Goal: Information Seeking & Learning: Learn about a topic

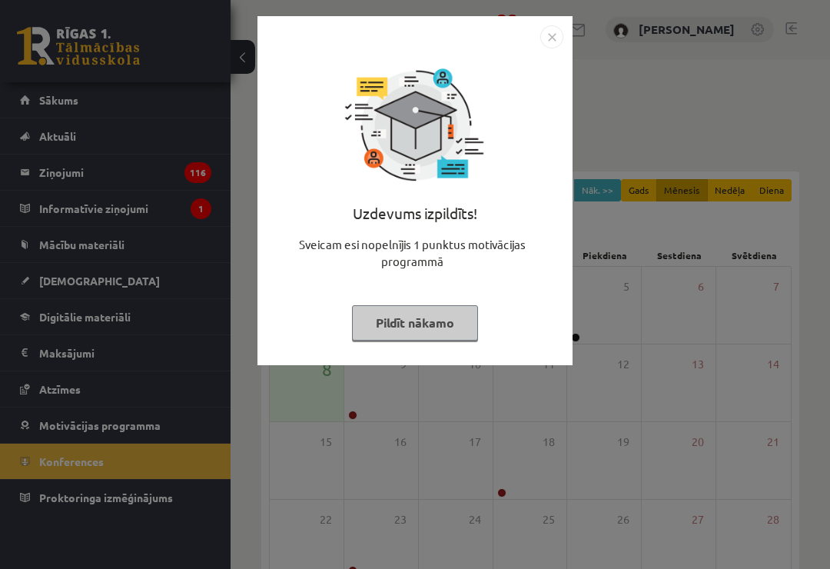
click at [557, 41] on img "Close" at bounding box center [551, 36] width 23 height 23
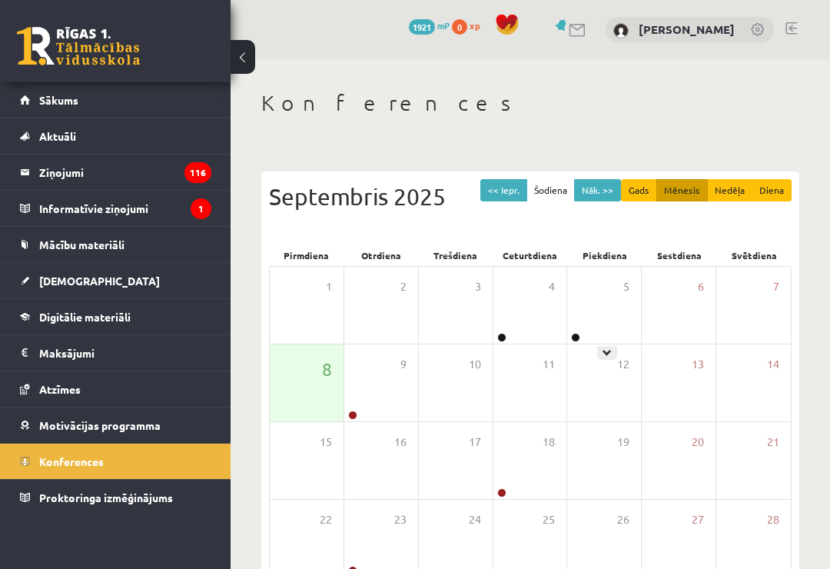
click at [609, 341] on div "5" at bounding box center [604, 305] width 74 height 77
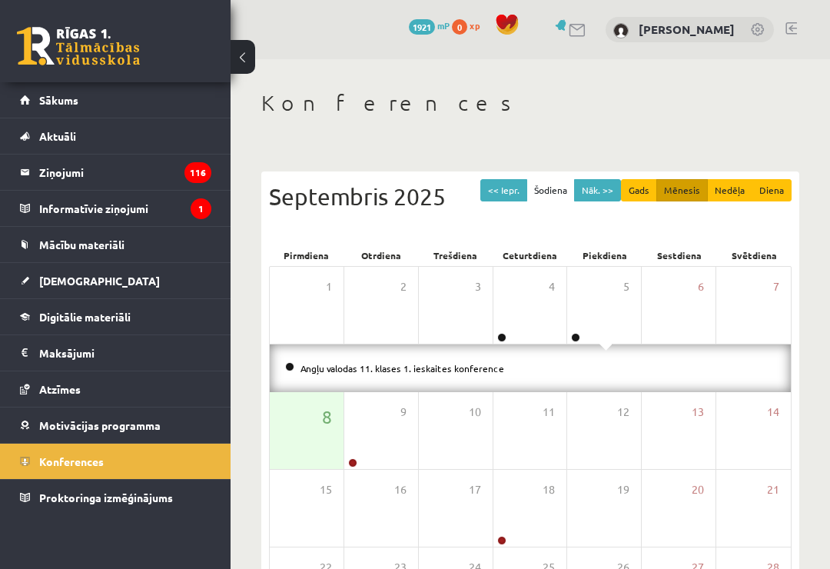
click at [439, 382] on div "Angļu valodas 11. klases 1. ieskaites konference" at bounding box center [530, 368] width 521 height 48
click at [429, 367] on link "Angļu valodas 11. klases 1. ieskaites konference" at bounding box center [403, 368] width 204 height 12
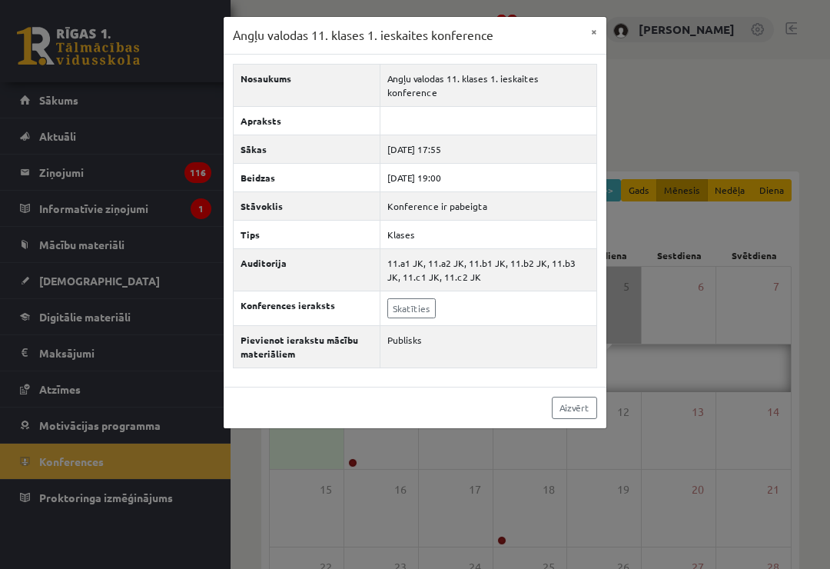
click at [407, 298] on link "Skatīties" at bounding box center [411, 308] width 48 height 20
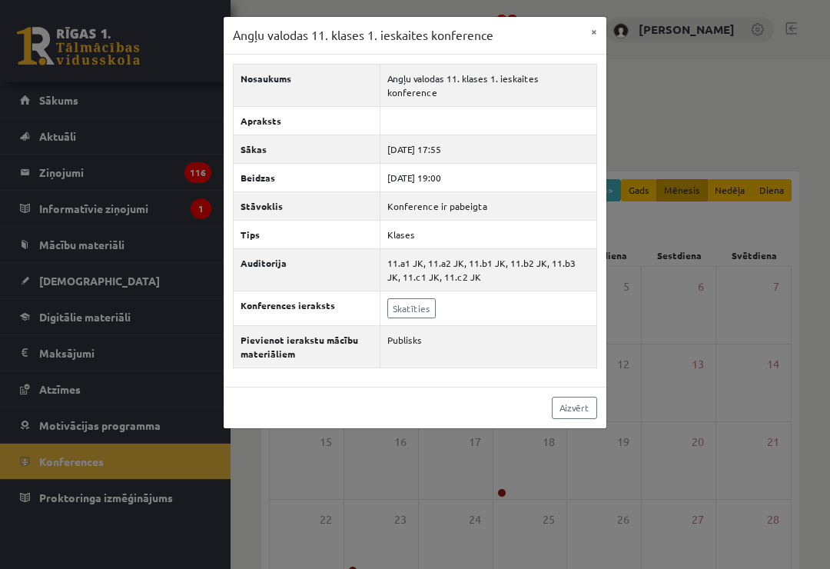
click at [594, 18] on button "×" at bounding box center [594, 31] width 25 height 29
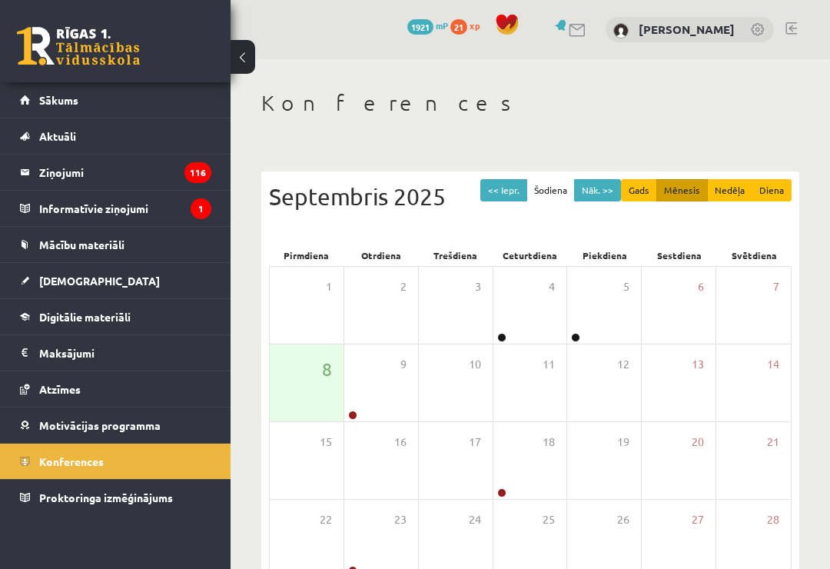
click at [51, 249] on span "Mācību materiāli" at bounding box center [81, 245] width 85 height 14
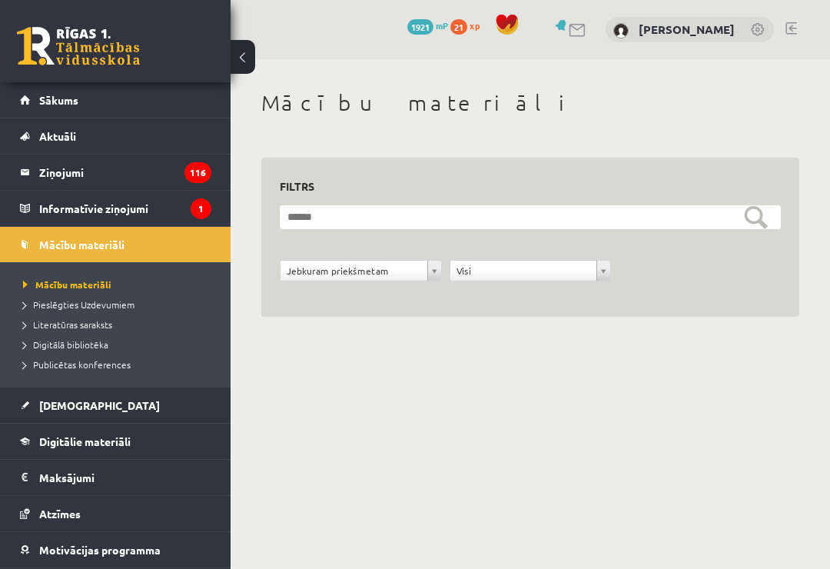
click at [41, 439] on span "Digitālie materiāli" at bounding box center [84, 441] width 91 height 14
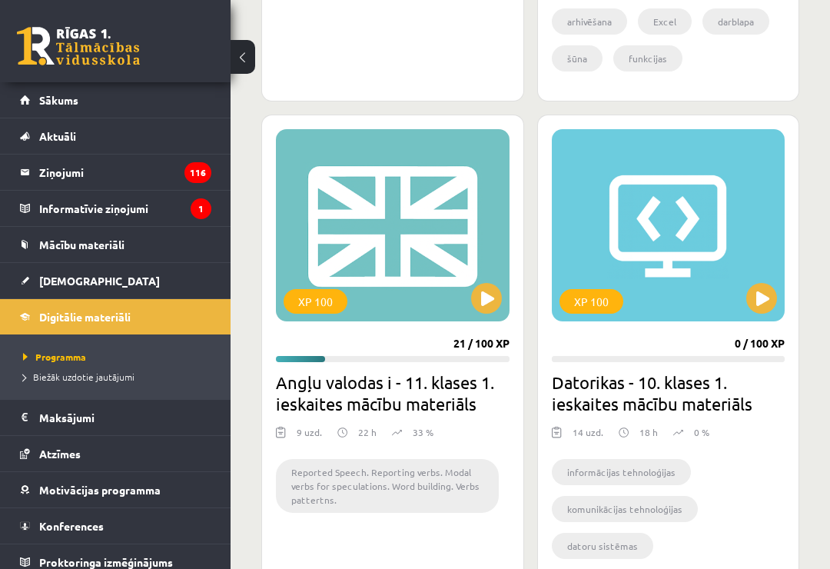
scroll to position [1677, 0]
click at [488, 302] on button at bounding box center [486, 299] width 31 height 31
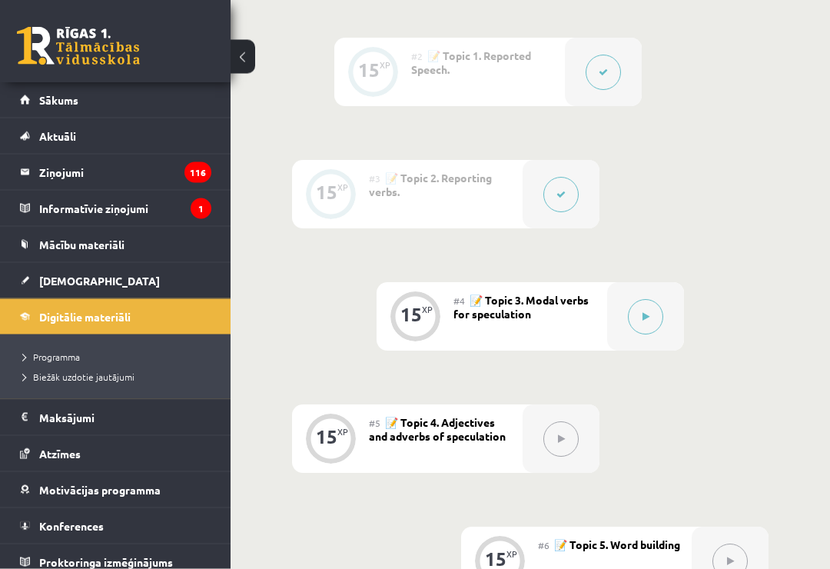
click at [670, 313] on div at bounding box center [645, 317] width 77 height 68
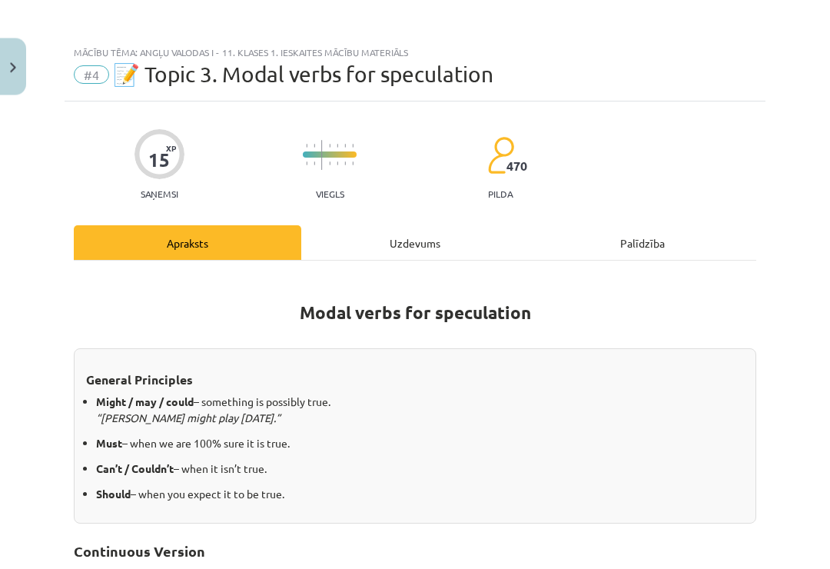
scroll to position [647, 0]
click at [450, 238] on div "Uzdevums" at bounding box center [415, 243] width 228 height 35
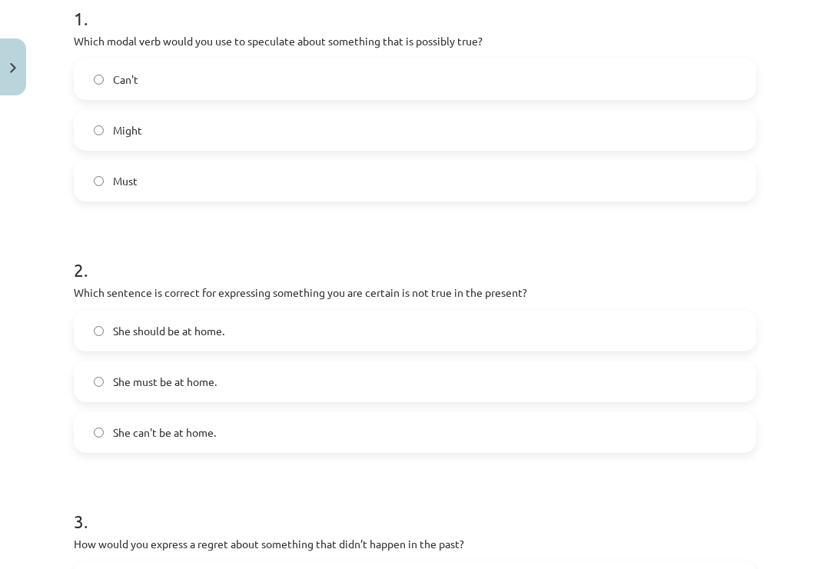
scroll to position [326, 0]
click at [88, 434] on label "She can't be at home." at bounding box center [415, 431] width 680 height 38
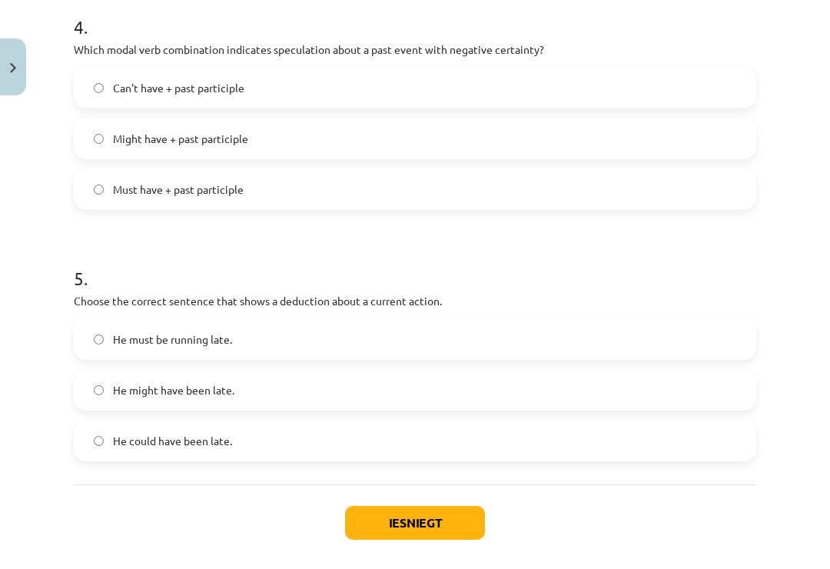
scroll to position [1102, 0]
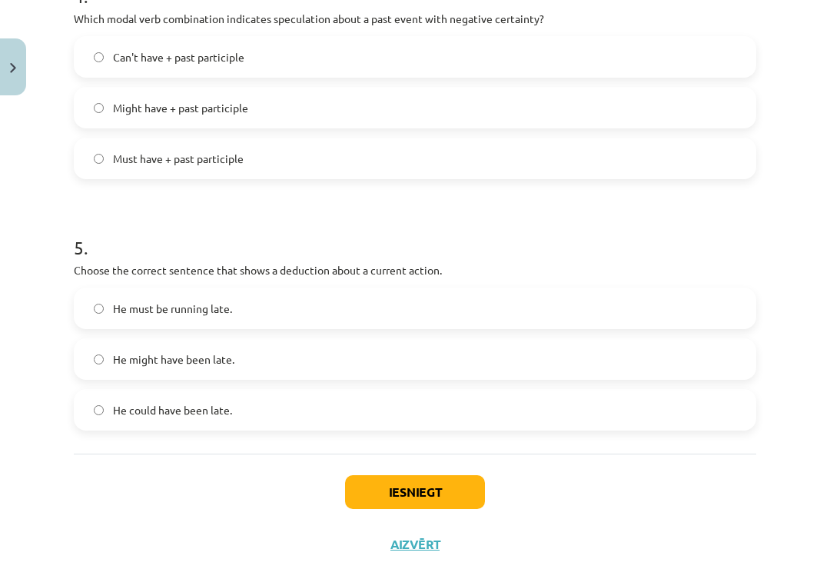
click at [84, 304] on label "He must be running late." at bounding box center [415, 308] width 680 height 38
click at [475, 489] on button "Iesniegt" at bounding box center [415, 492] width 140 height 34
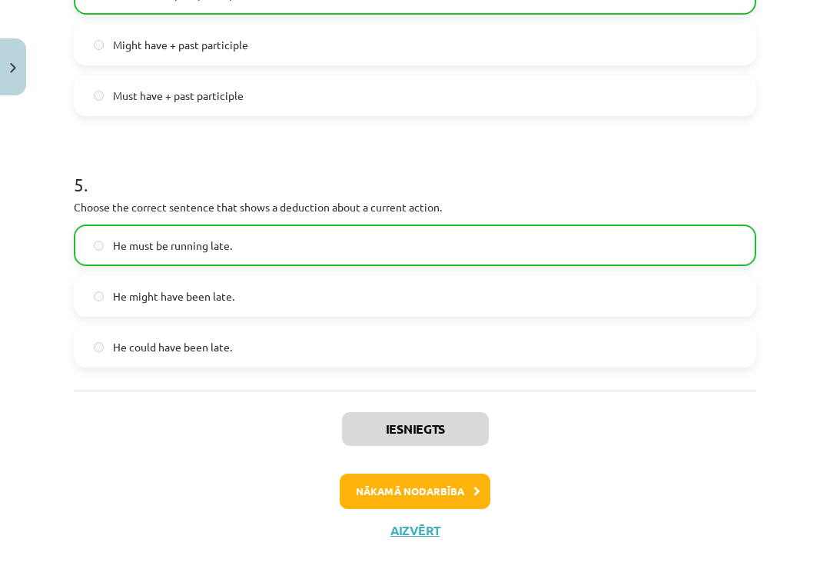
click at [457, 490] on button "Nākamā nodarbība" at bounding box center [415, 491] width 151 height 35
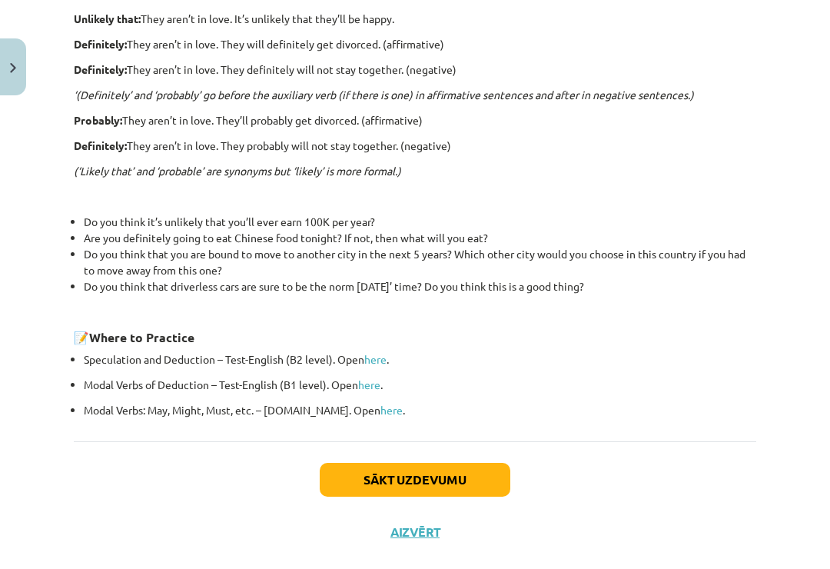
click at [481, 475] on button "Sākt uzdevumu" at bounding box center [415, 480] width 191 height 34
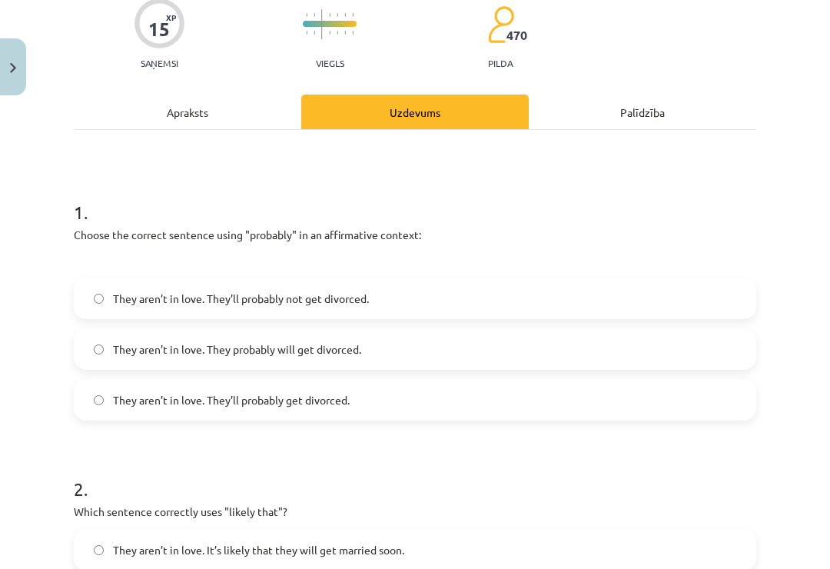
scroll to position [133, 0]
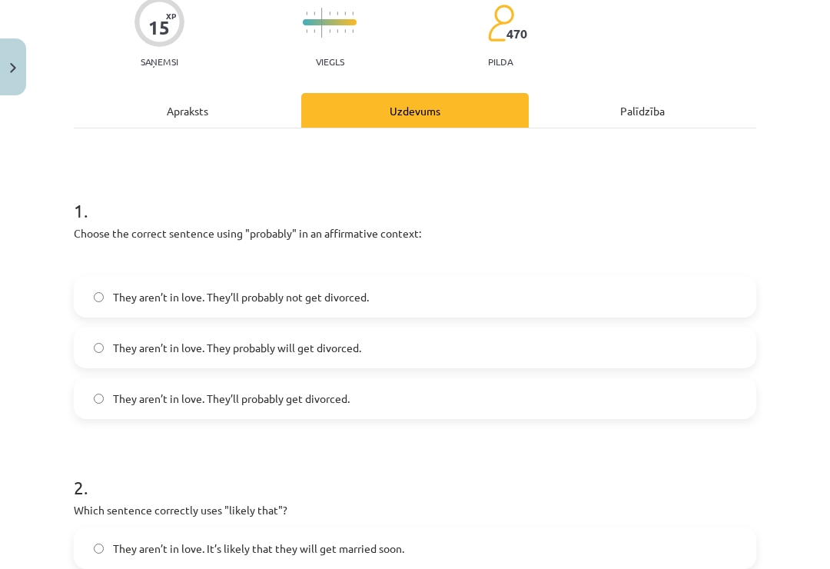
click at [131, 396] on span "They aren’t in love. They’ll probably get divorced." at bounding box center [231, 398] width 237 height 16
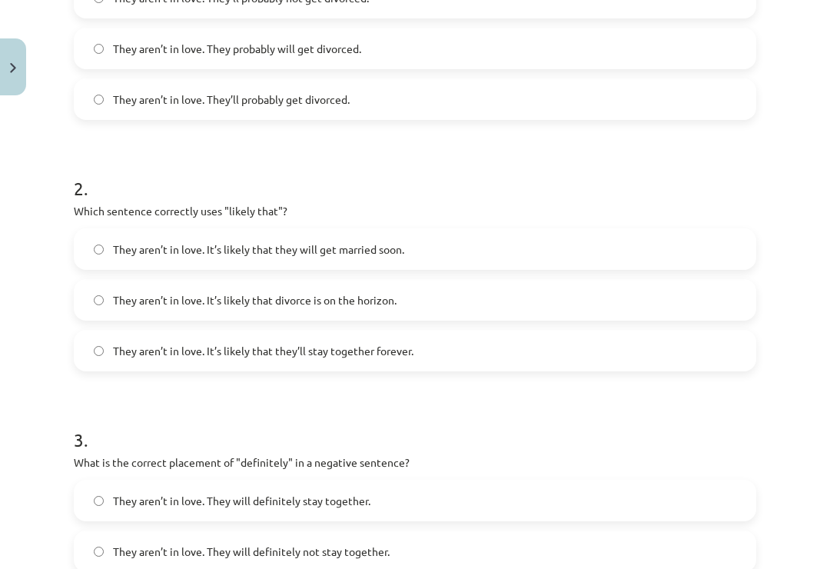
scroll to position [433, 0]
click at [730, 289] on label "They aren’t in love. It’s likely that divorce is on the horizon." at bounding box center [415, 299] width 680 height 38
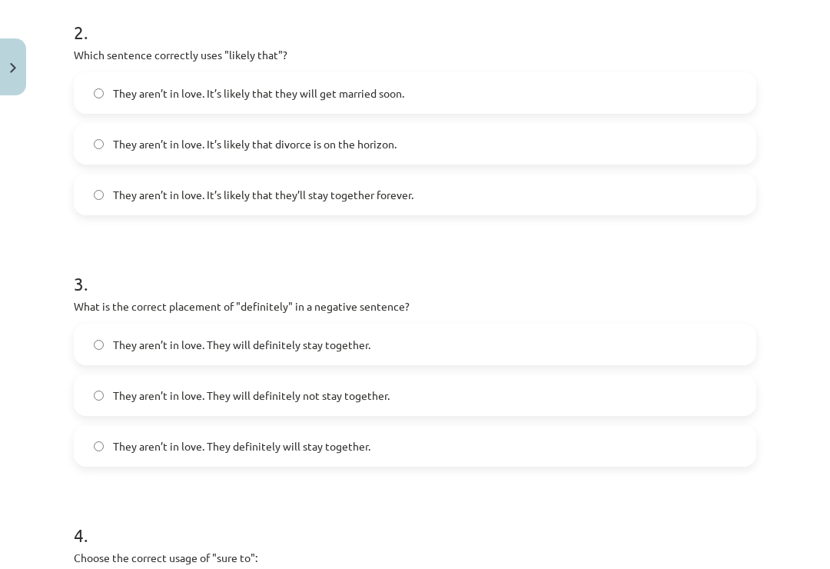
scroll to position [602, 0]
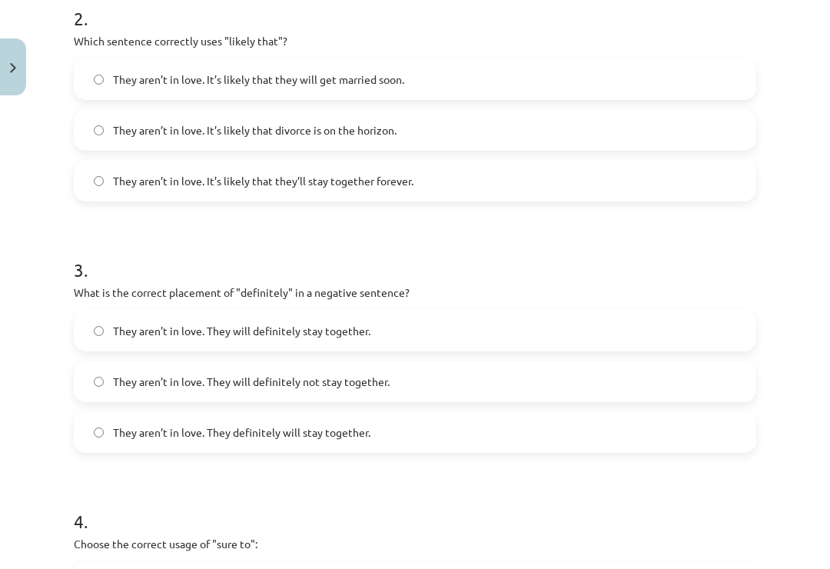
click at [683, 370] on label "They aren’t in love. They will definitely not stay together." at bounding box center [415, 381] width 680 height 38
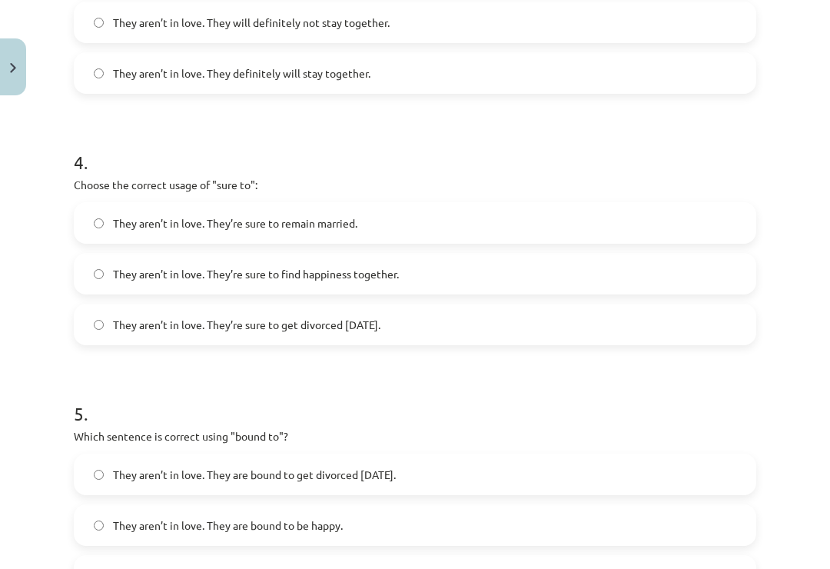
scroll to position [962, 0]
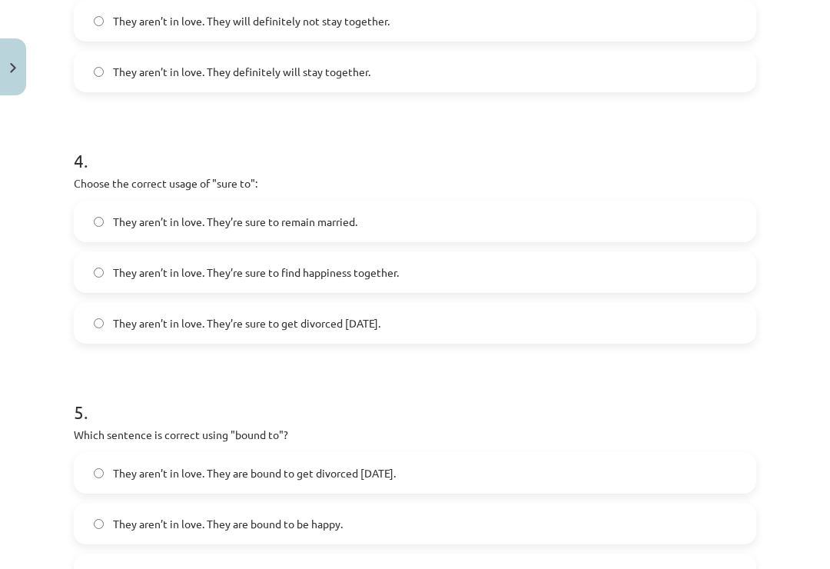
click at [676, 321] on label "They aren’t in love. They’re sure to get divorced within six months." at bounding box center [415, 323] width 680 height 38
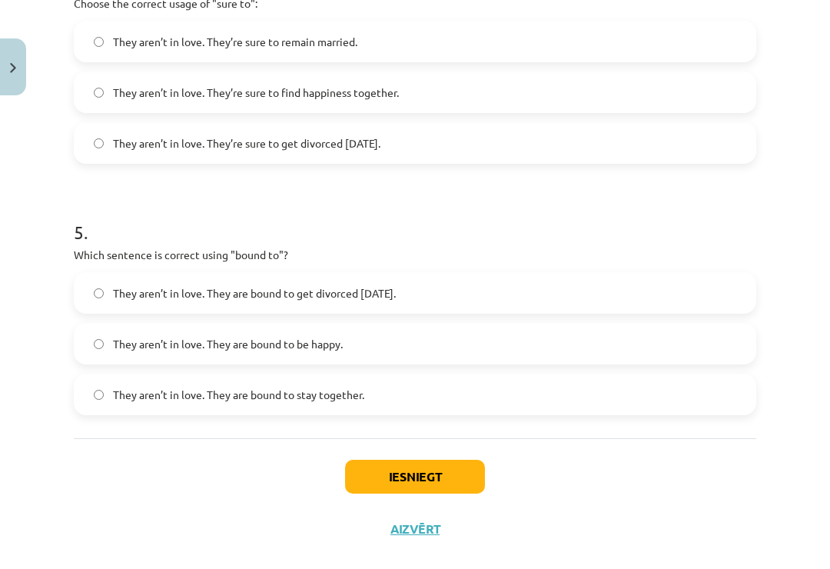
scroll to position [1141, 0]
click at [504, 281] on label "They aren’t in love. They are bound to get divorced within six months." at bounding box center [415, 293] width 680 height 38
click at [453, 470] on button "Iesniegt" at bounding box center [415, 477] width 140 height 34
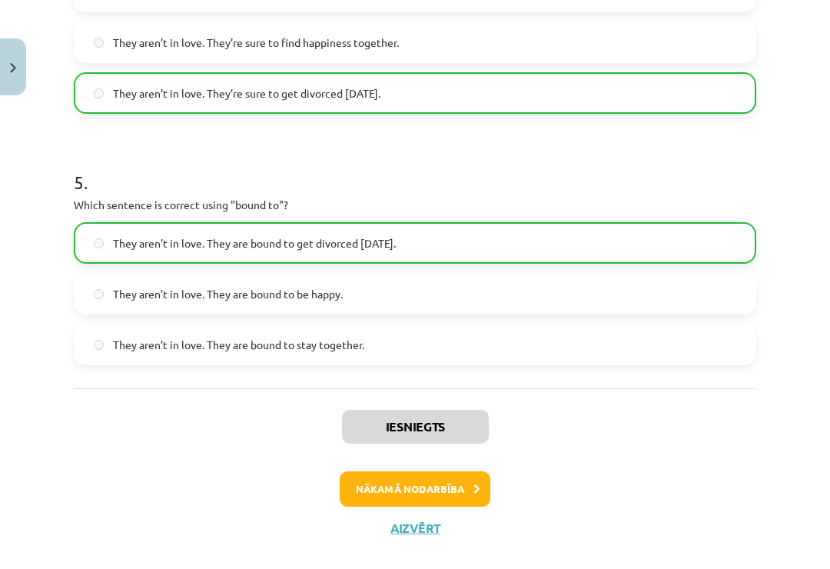
scroll to position [1190, 0]
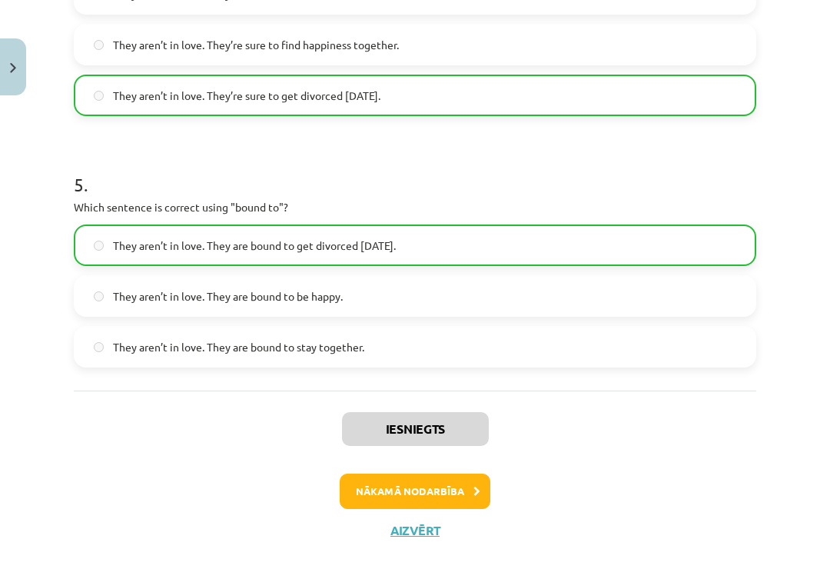
click at [422, 527] on button "Aizvērt" at bounding box center [415, 530] width 58 height 15
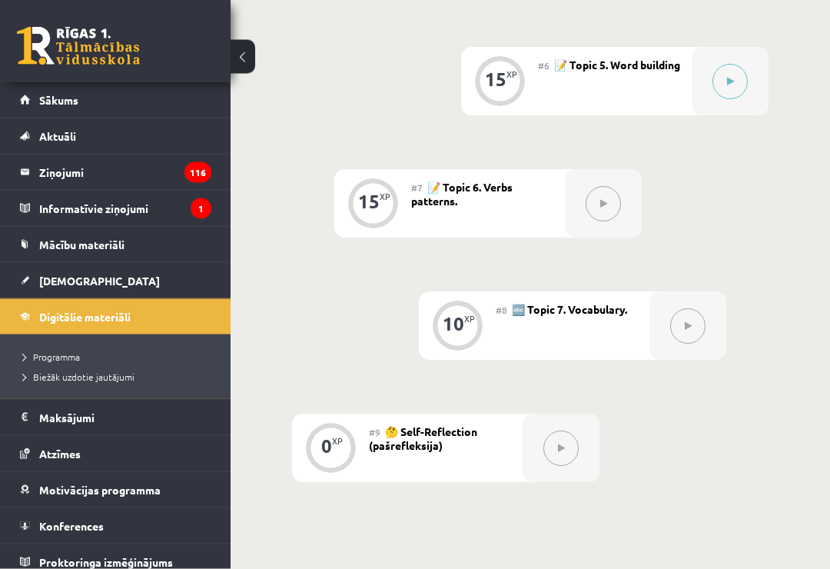
scroll to position [1127, 0]
click at [726, 68] on button at bounding box center [730, 81] width 35 height 35
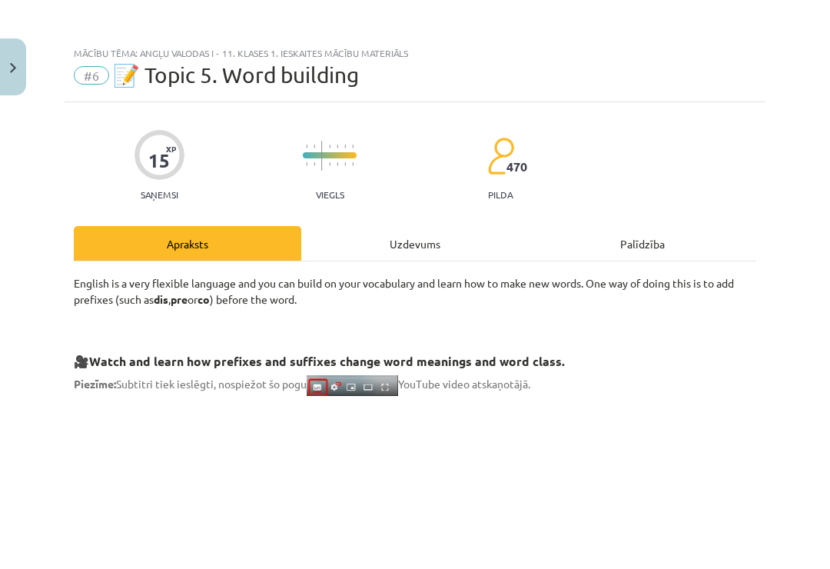
click at [432, 243] on div "Uzdevums" at bounding box center [415, 243] width 228 height 35
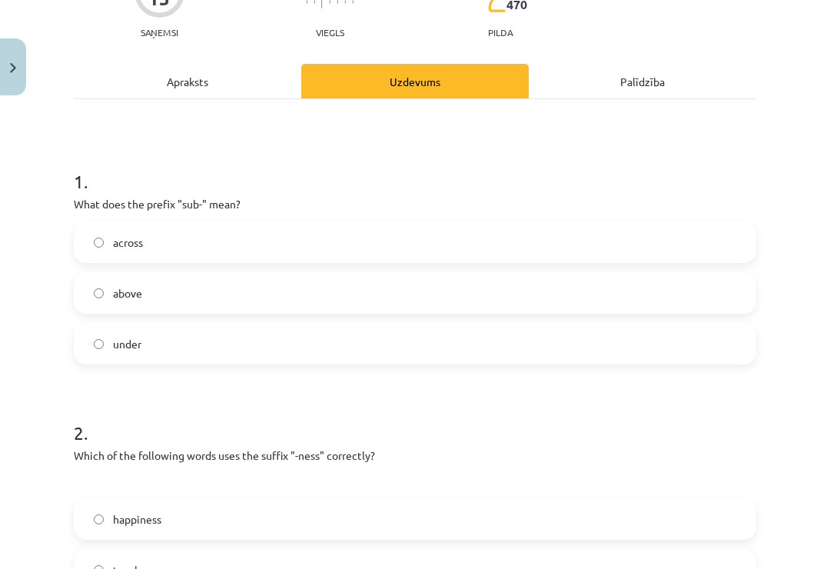
scroll to position [160, 0]
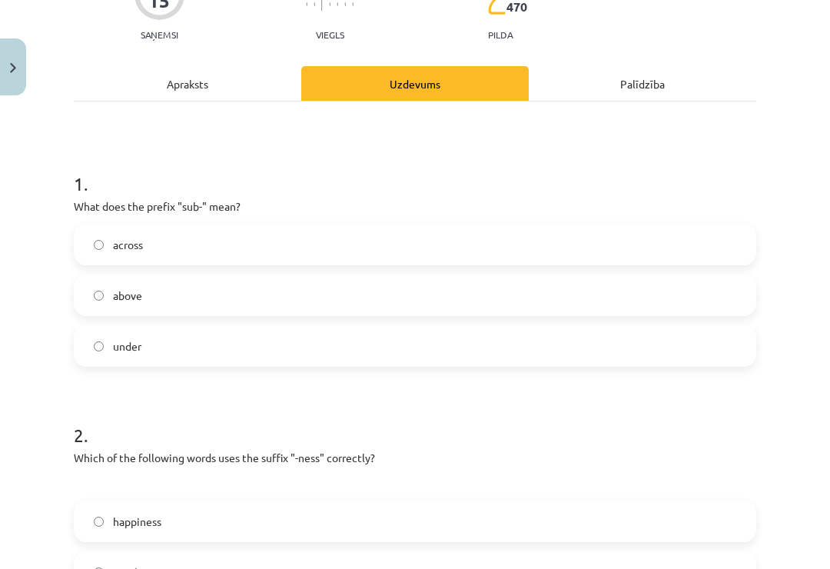
click at [714, 297] on label "above" at bounding box center [415, 295] width 680 height 38
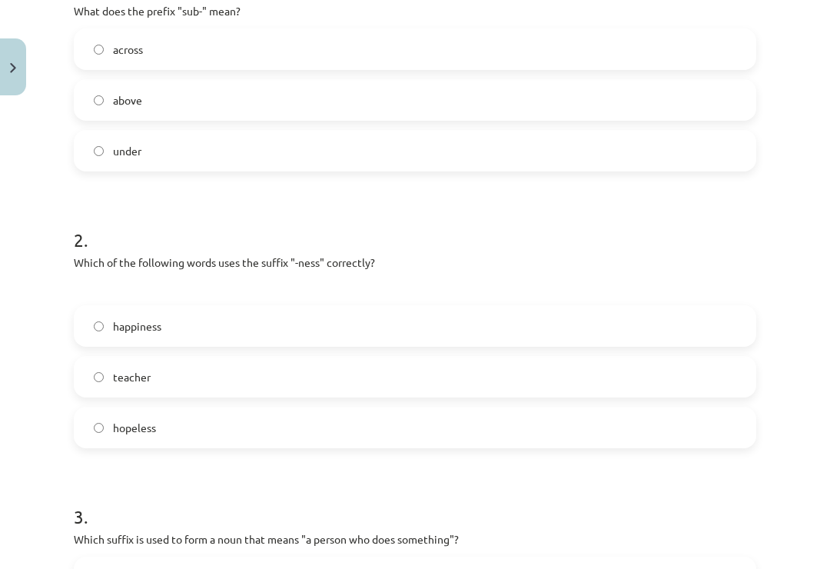
scroll to position [355, 0]
click at [676, 410] on label "hopeless" at bounding box center [415, 427] width 680 height 38
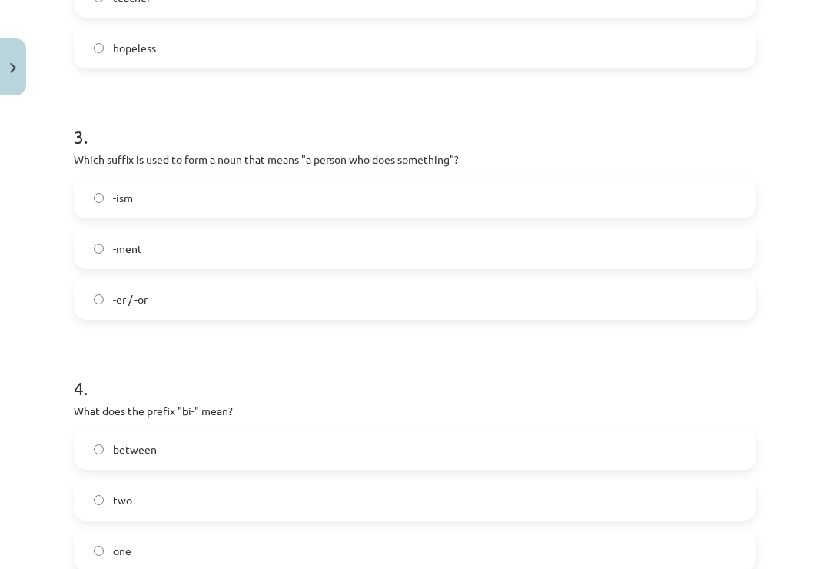
scroll to position [735, 0]
click at [763, 266] on div "15 XP Saņemsi Viegls 470 pilda Apraksts Uzdevums Palīdzība 1 . What does the pr…" at bounding box center [415, 164] width 701 height 1595
click at [750, 229] on label "-ment" at bounding box center [415, 248] width 680 height 38
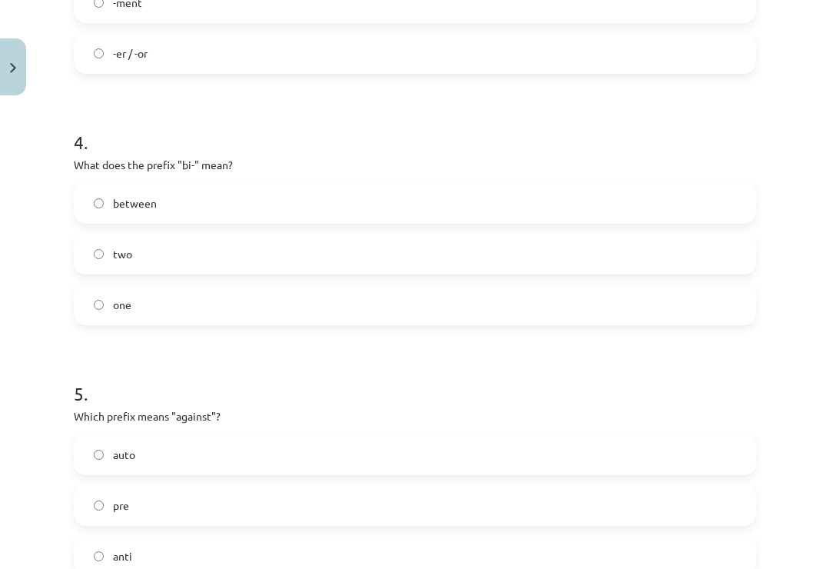
scroll to position [983, 0]
click at [777, 186] on div "Mācību tēma: Angļu valodas i - 11. klases 1. ieskaites mācību materiāls #6 📝 To…" at bounding box center [415, 284] width 830 height 569
click at [752, 191] on label "between" at bounding box center [415, 200] width 680 height 38
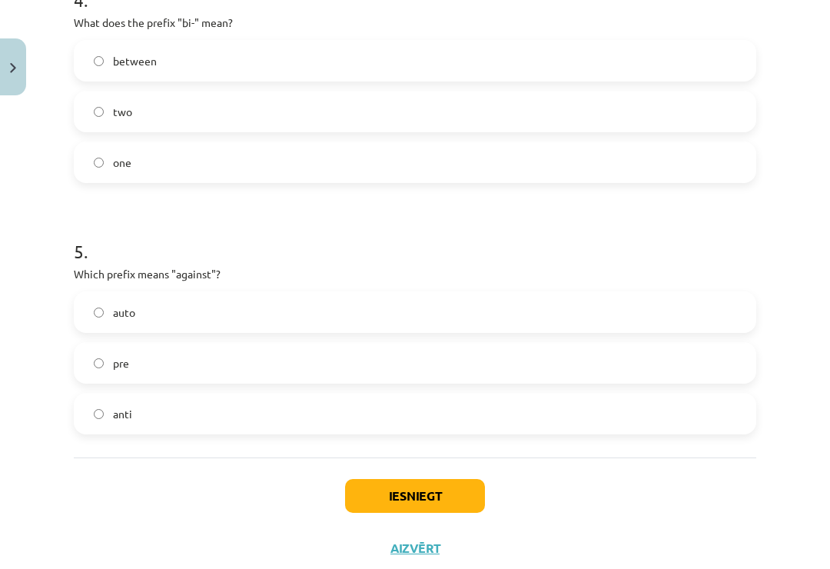
scroll to position [1124, 0]
click at [696, 410] on label "anti" at bounding box center [415, 413] width 680 height 38
click at [467, 489] on button "Iesniegt" at bounding box center [415, 495] width 140 height 34
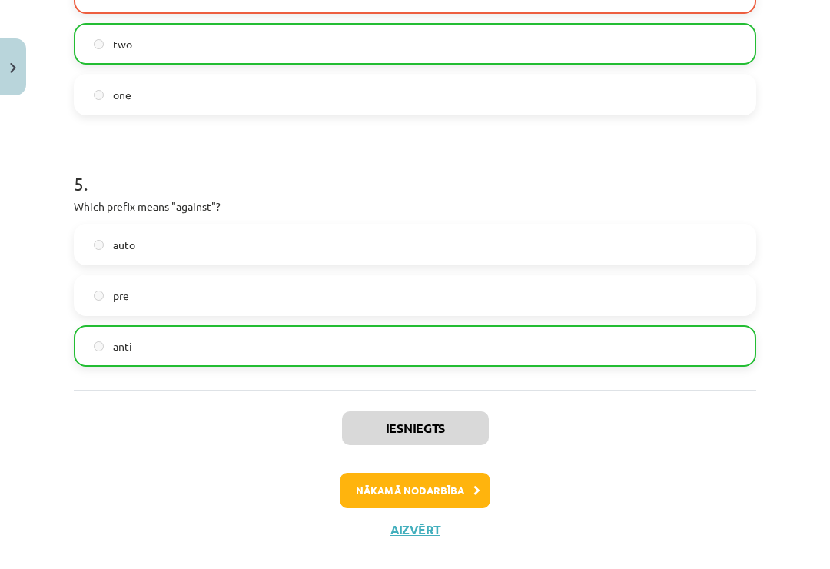
scroll to position [1190, 0]
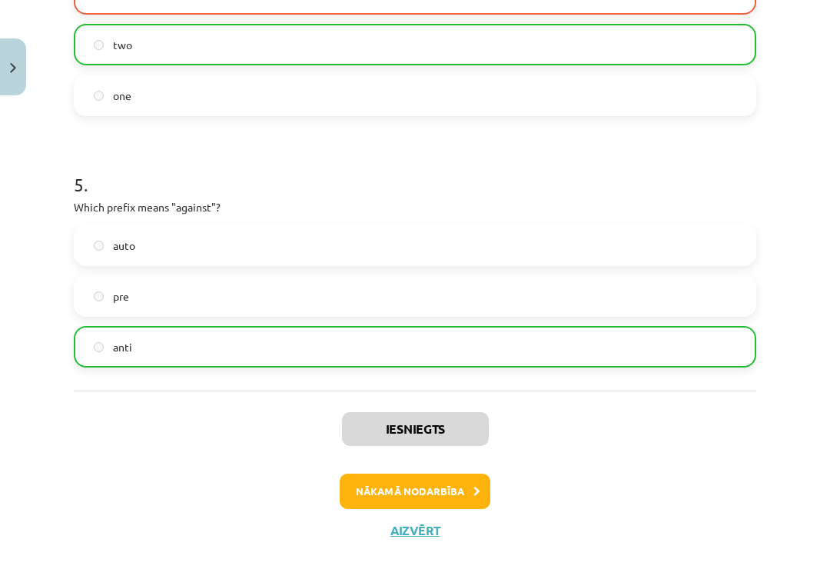
click at [414, 534] on button "Aizvērt" at bounding box center [415, 530] width 58 height 15
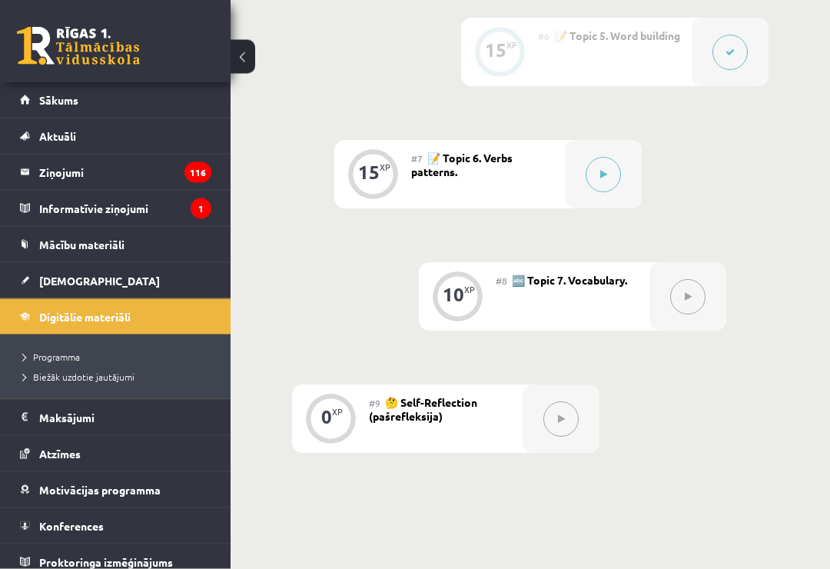
scroll to position [1157, 0]
click at [606, 171] on icon at bounding box center [603, 173] width 7 height 9
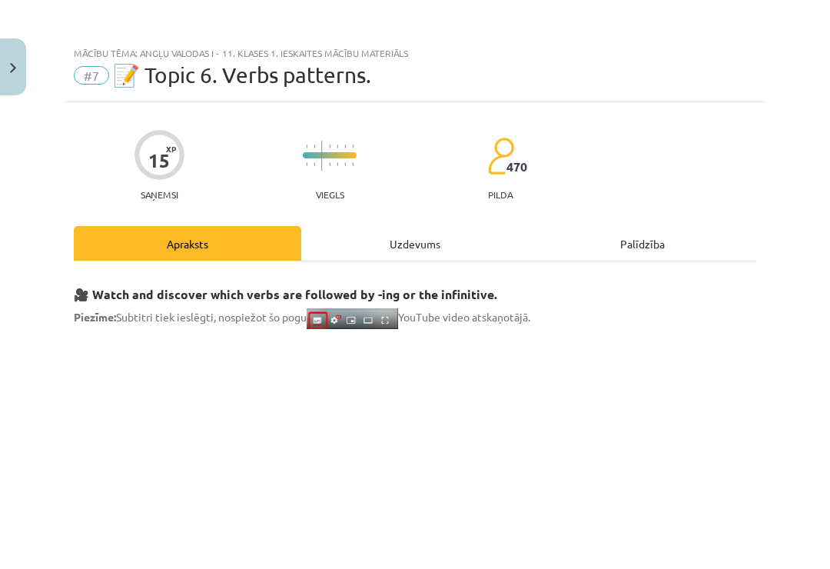
click at [432, 241] on div "Uzdevums" at bounding box center [415, 243] width 228 height 35
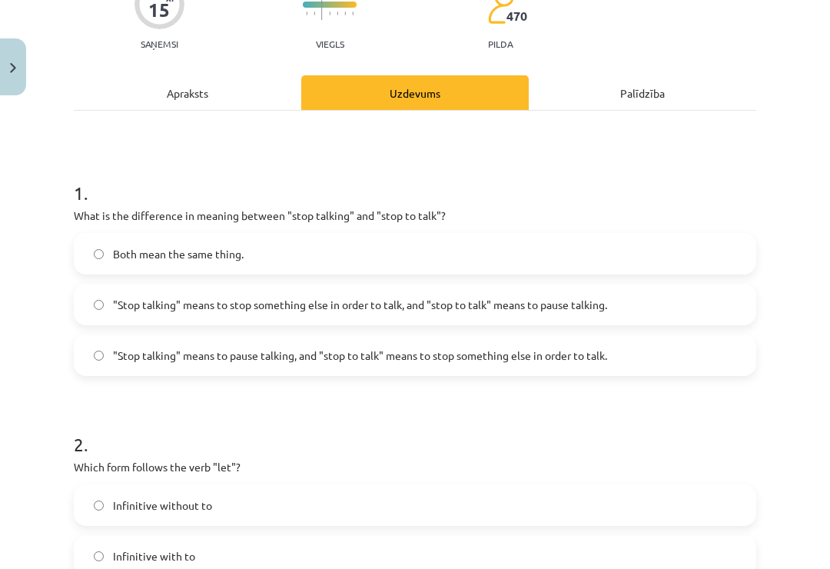
scroll to position [1284, 0]
